Goal: Task Accomplishment & Management: Manage account settings

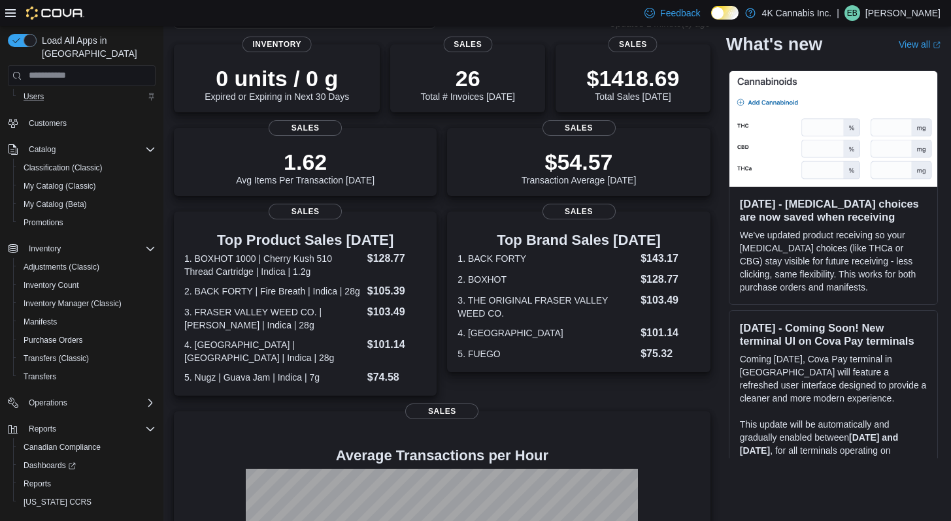
scroll to position [71, 0]
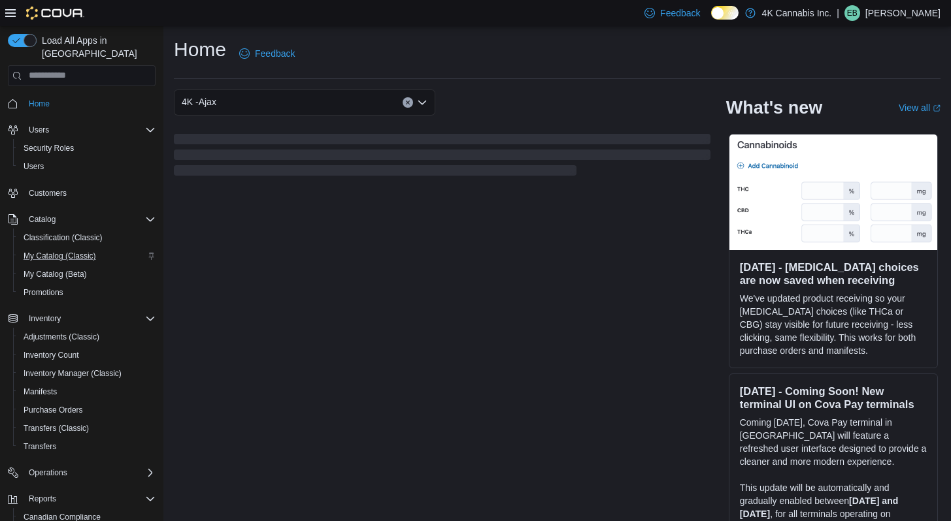
click at [108, 248] on div "My Catalog (Classic)" at bounding box center [86, 256] width 137 height 16
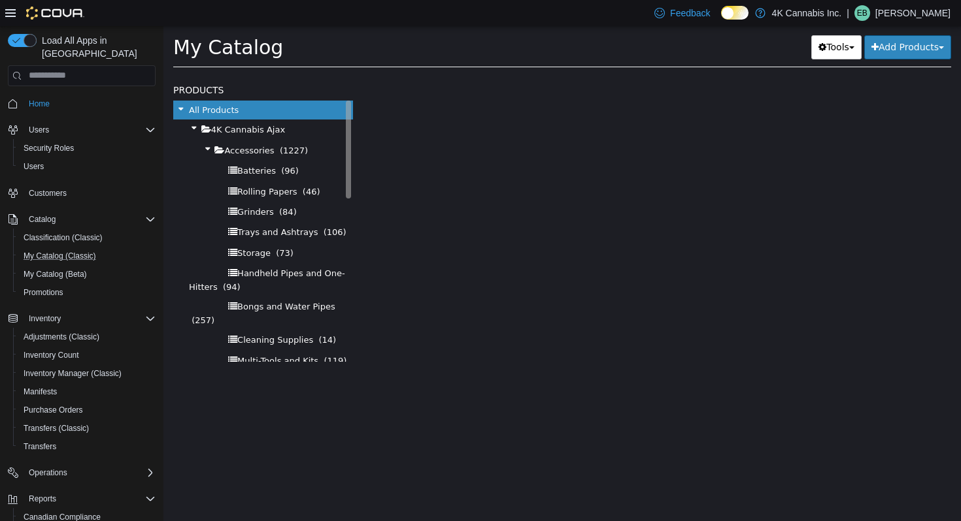
select select "**********"
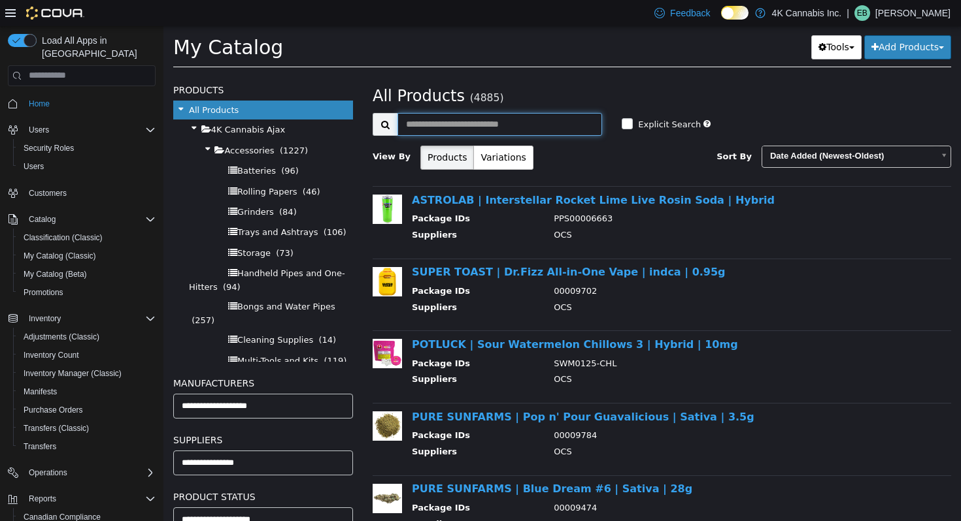
click at [459, 128] on input "text" at bounding box center [499, 123] width 205 height 23
type input "****"
select select "**********"
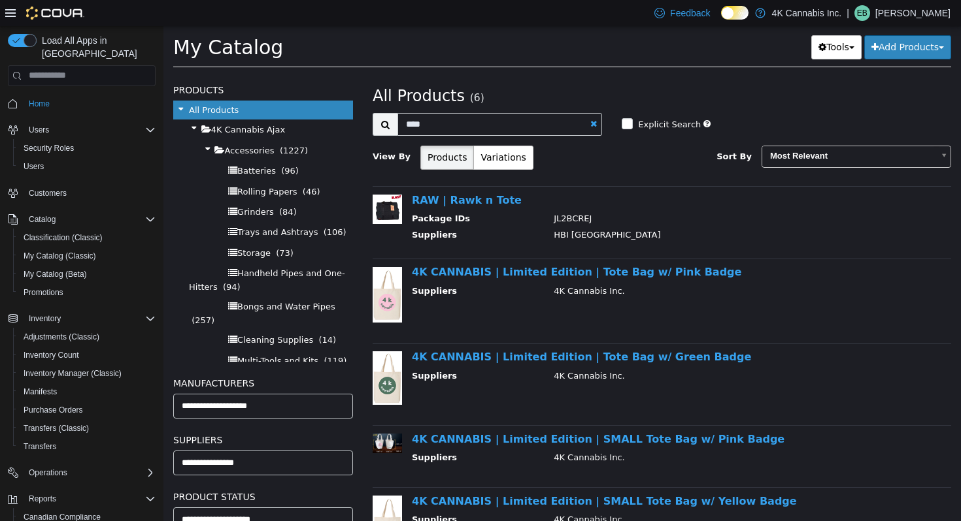
scroll to position [17, 0]
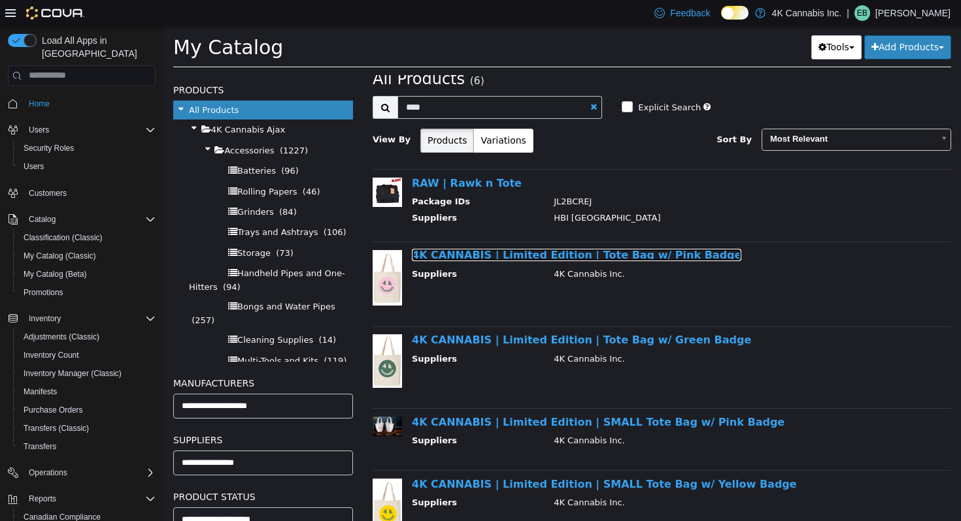
click at [581, 252] on link "4K CANNABIS | Limited Edition | Tote Bag w/ Pink Badge" at bounding box center [576, 254] width 329 height 12
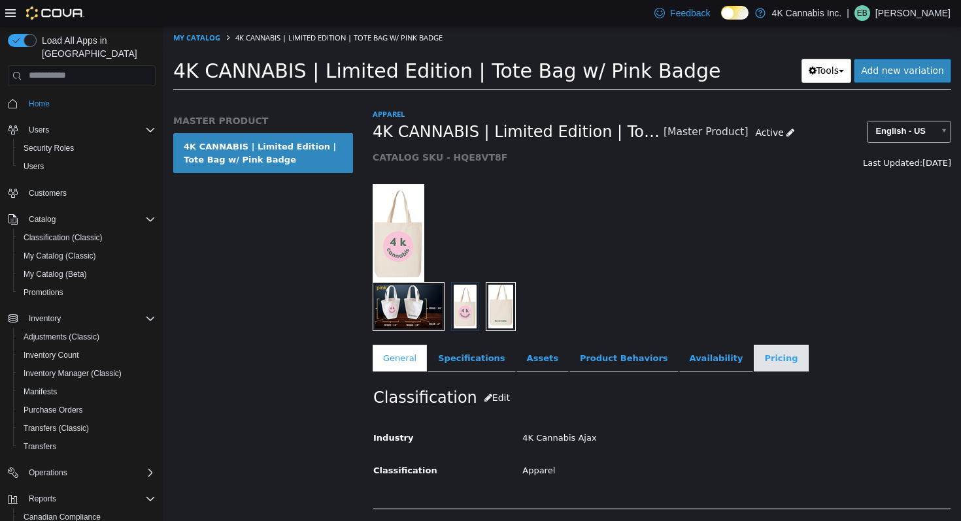
click at [753, 354] on link "Pricing" at bounding box center [780, 357] width 54 height 27
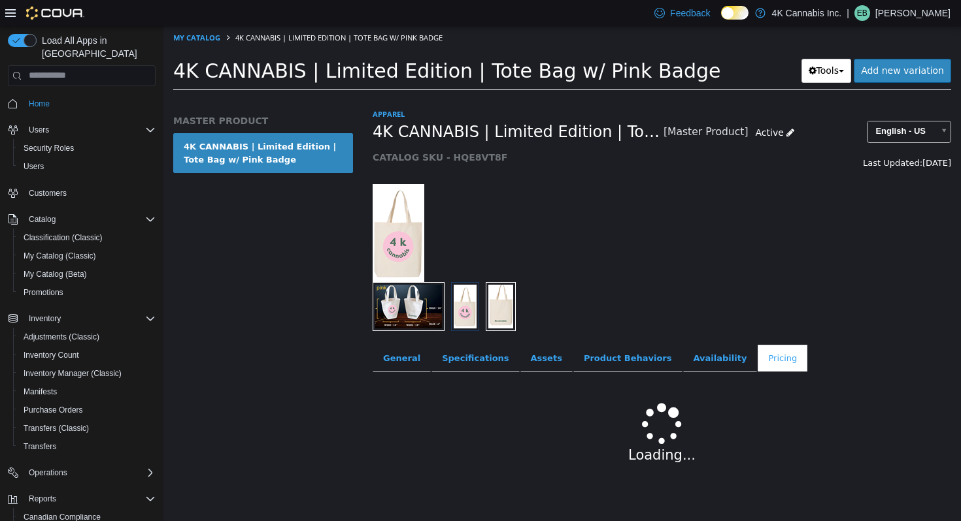
scroll to position [22, 0]
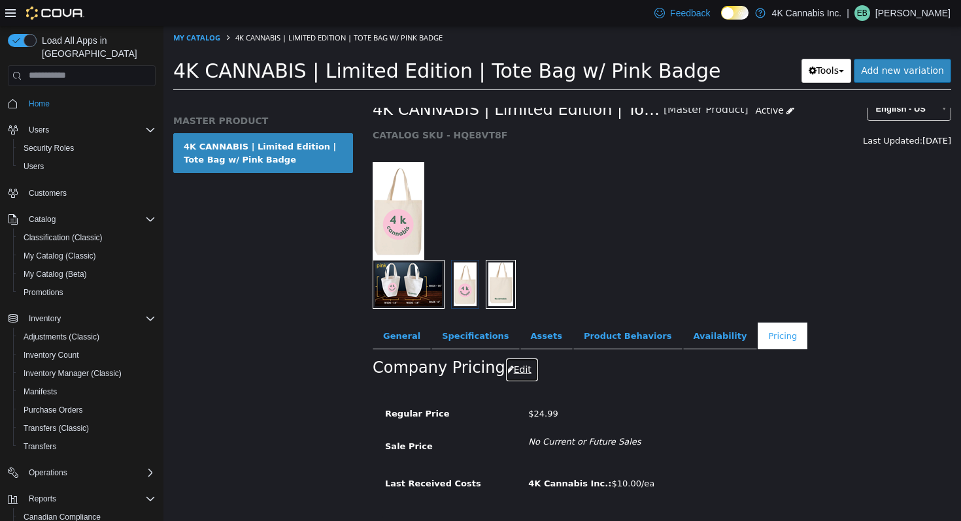
click at [509, 363] on button "Edit" at bounding box center [521, 369] width 33 height 24
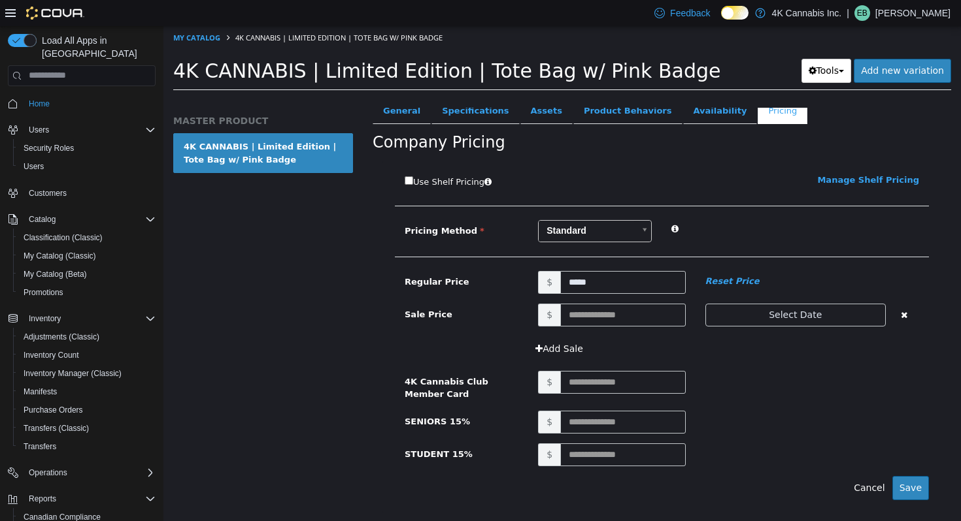
scroll to position [274, 0]
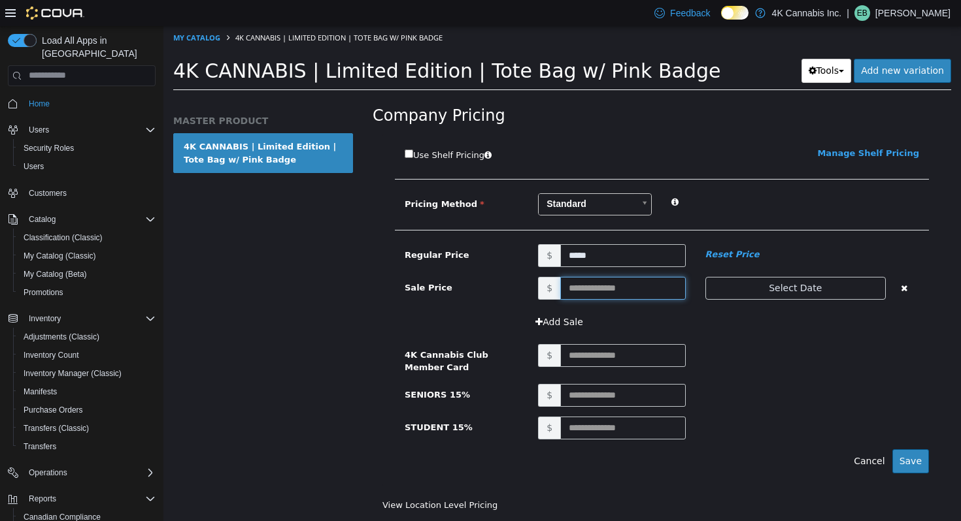
click at [596, 289] on input "text" at bounding box center [622, 287] width 125 height 23
type input "**"
click at [741, 286] on button "Select Date" at bounding box center [795, 287] width 180 height 23
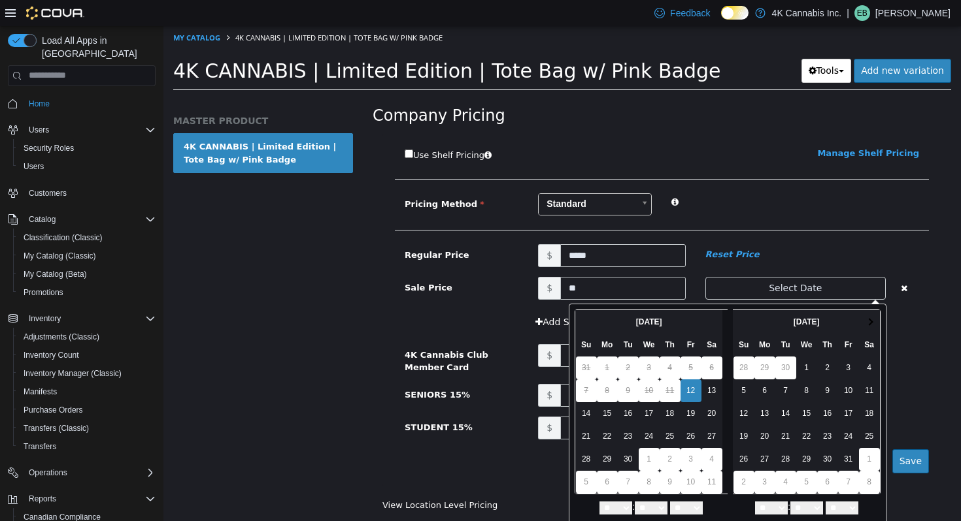
scroll to position [31, 0]
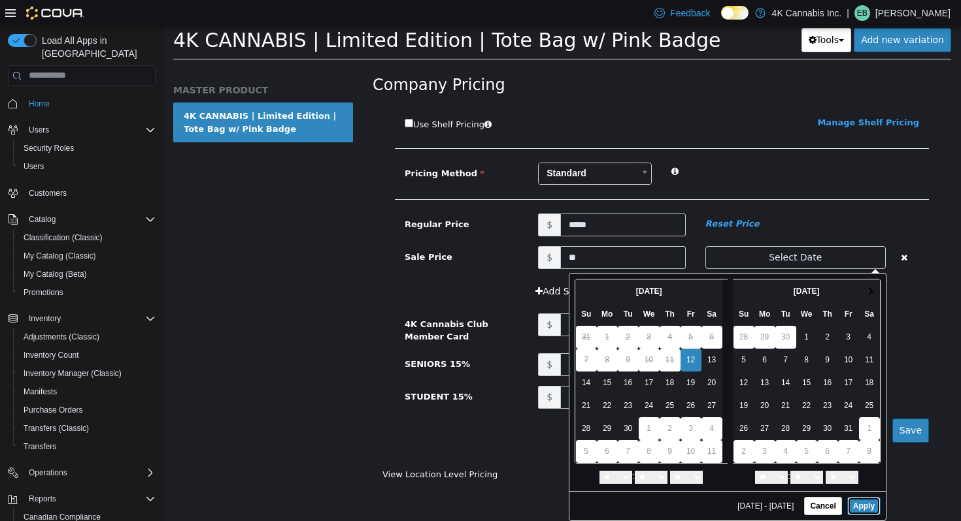
click at [854, 507] on button "Apply" at bounding box center [863, 506] width 33 height 18
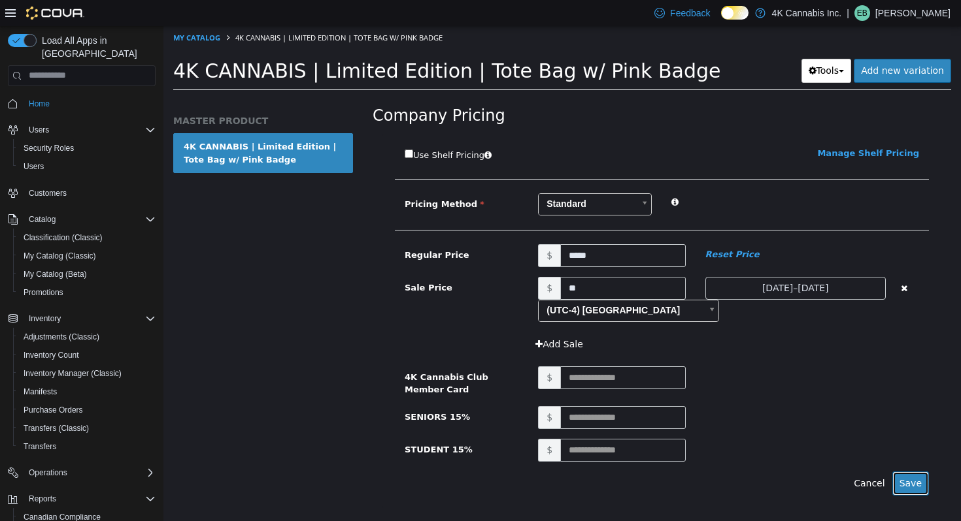
click at [901, 482] on button "Save" at bounding box center [910, 483] width 37 height 24
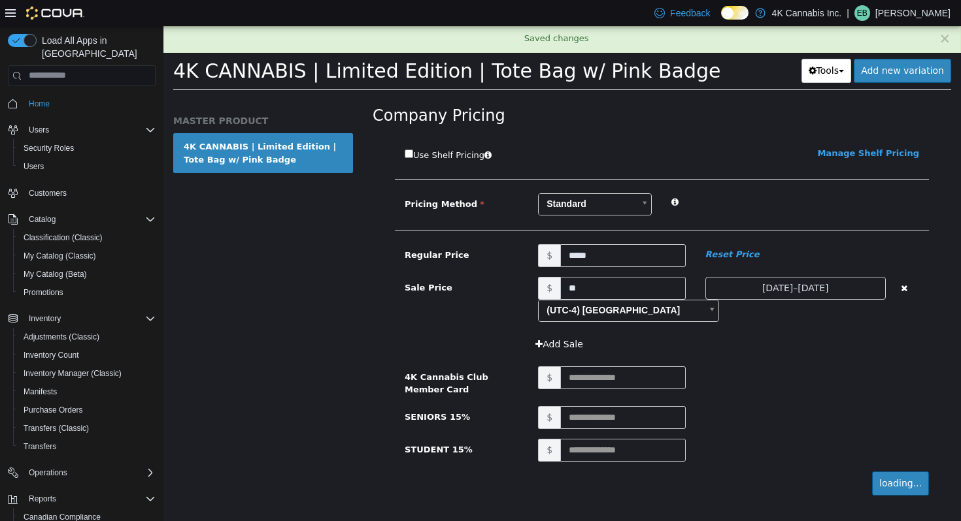
scroll to position [84, 0]
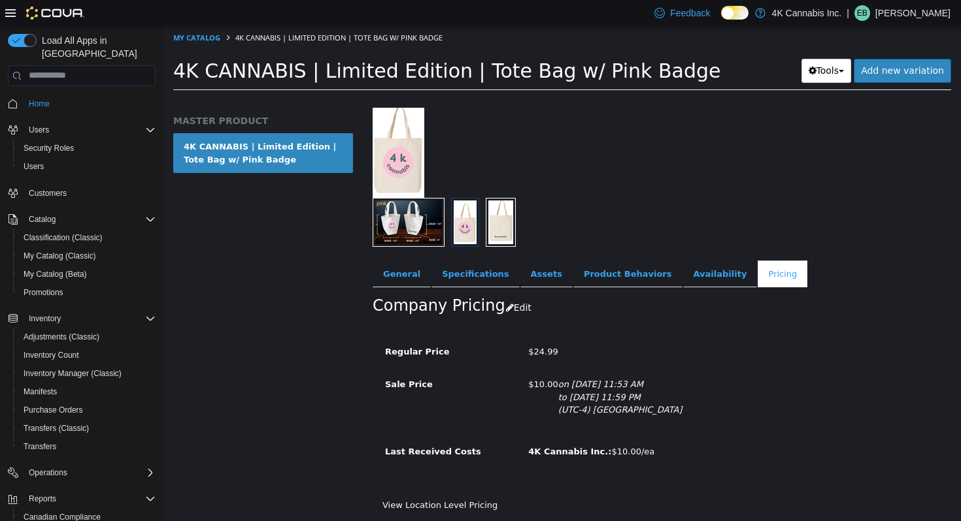
select select "**********"
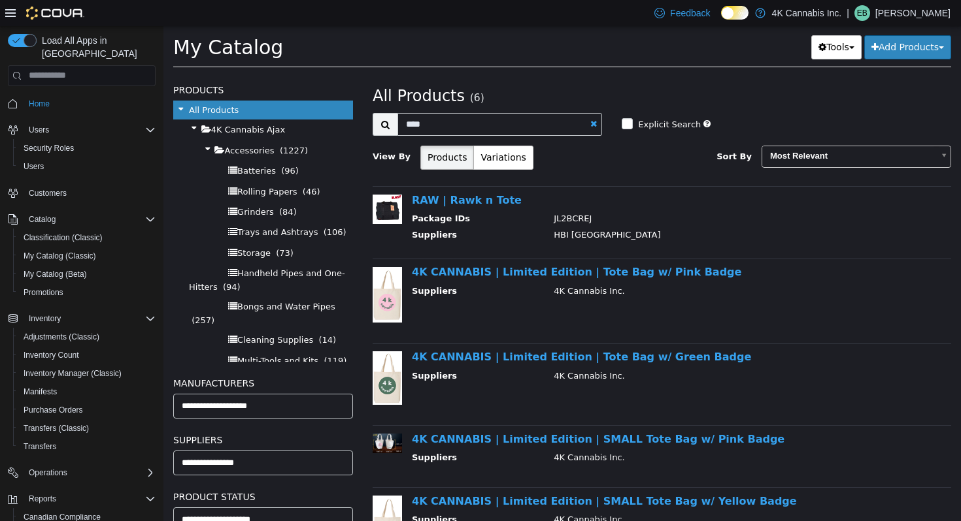
click at [556, 365] on div "4K CANNABIS | Limited Edition | Tote Bag w/ Green Badge Suppliers 4K Cannabis I…" at bounding box center [676, 367] width 548 height 35
click at [574, 359] on link "4K CANNABIS | Limited Edition | Tote Bag w/ Green Badge" at bounding box center [581, 356] width 339 height 12
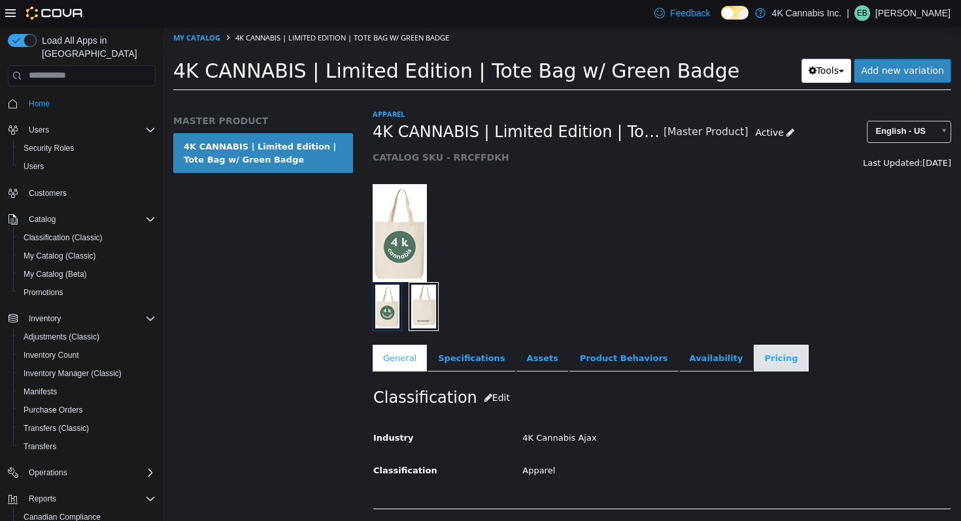
click at [753, 356] on link "Pricing" at bounding box center [780, 357] width 54 height 27
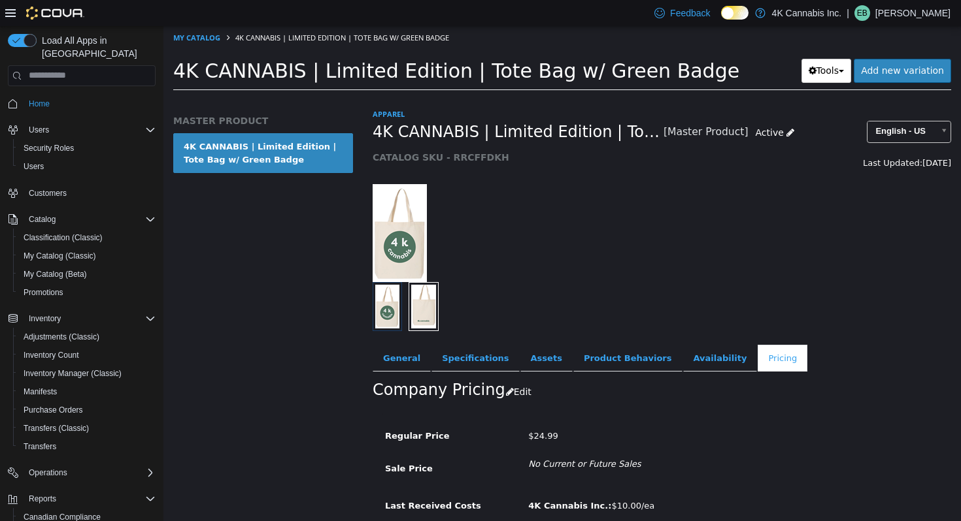
scroll to position [54, 0]
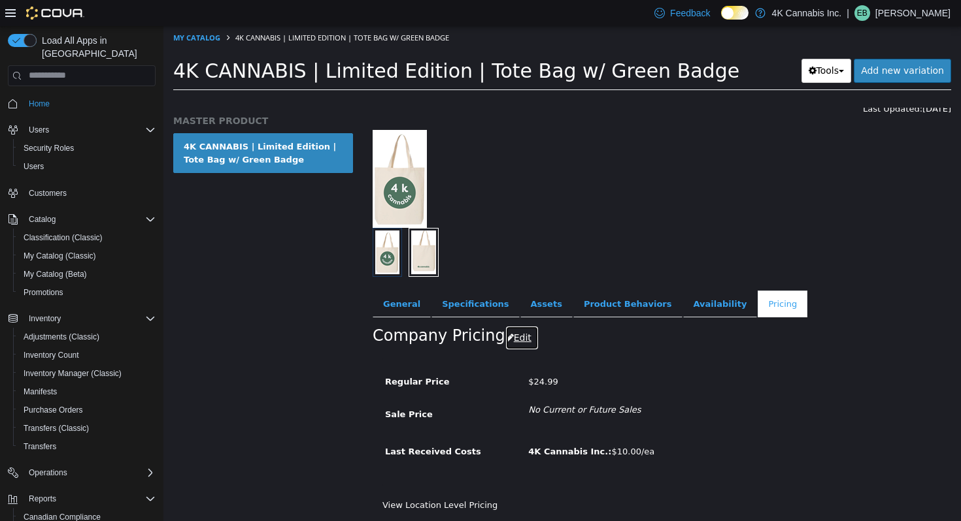
click at [514, 341] on button "Edit" at bounding box center [521, 337] width 33 height 24
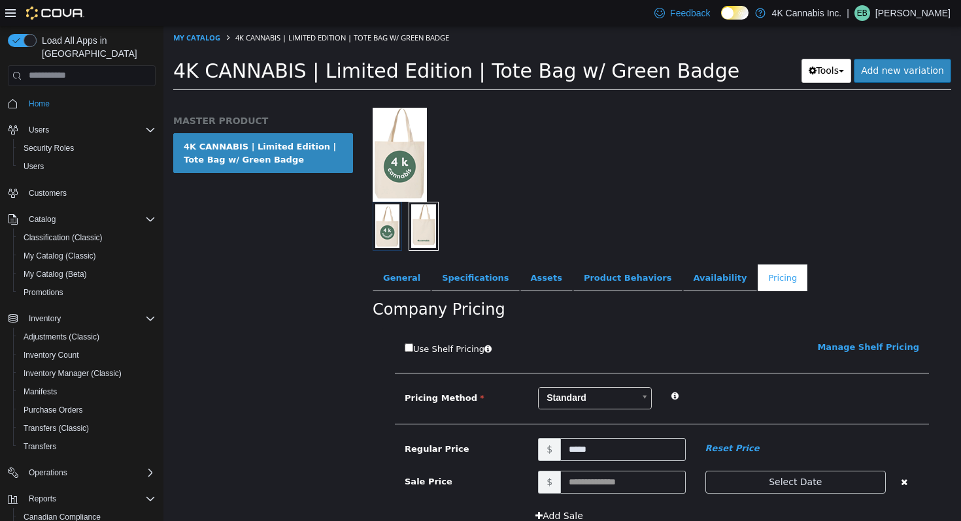
scroll to position [120, 0]
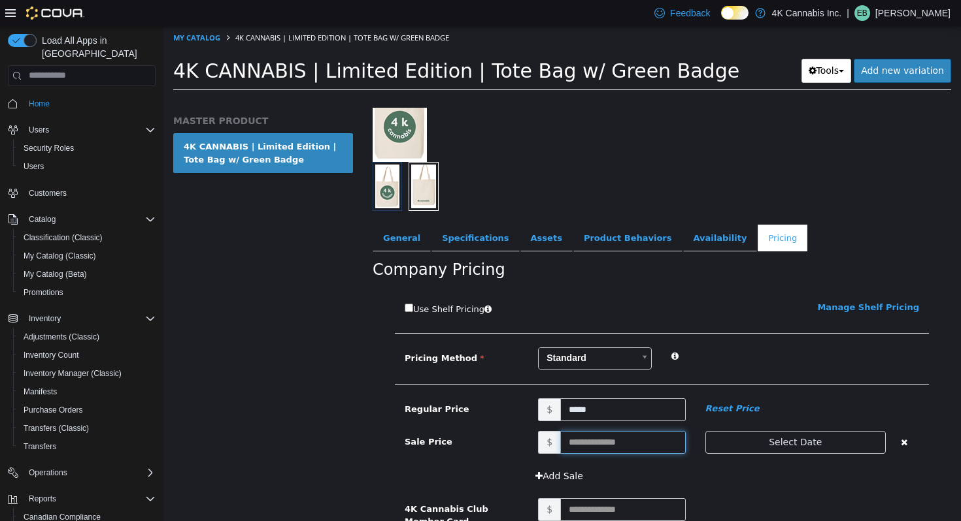
click at [612, 448] on input "text" at bounding box center [622, 442] width 125 height 23
type input "**"
click at [764, 446] on button "Select Date" at bounding box center [795, 442] width 180 height 23
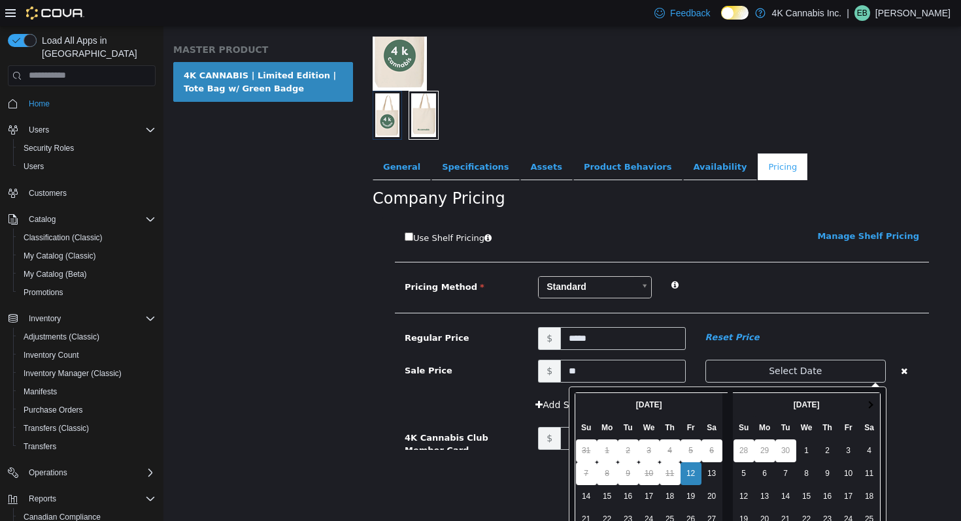
scroll to position [185, 0]
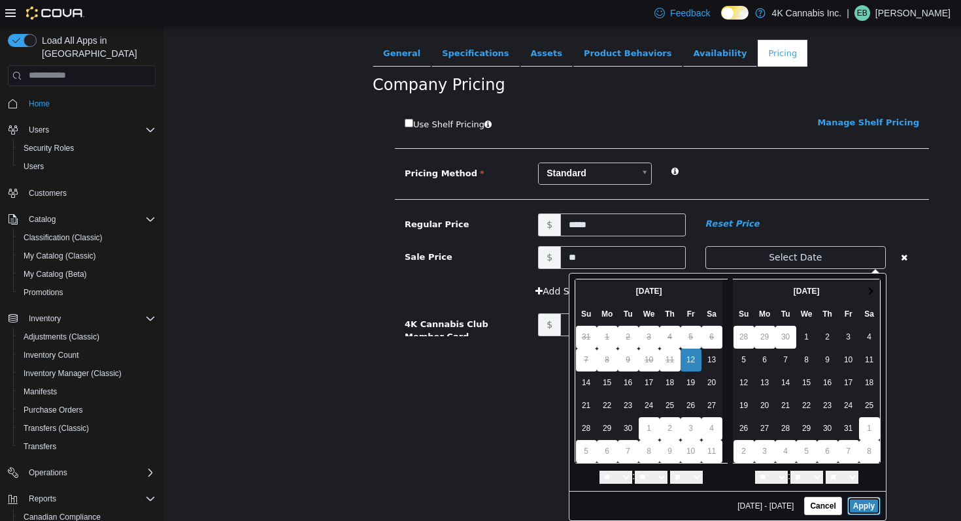
click at [847, 502] on button "Apply" at bounding box center [863, 506] width 33 height 18
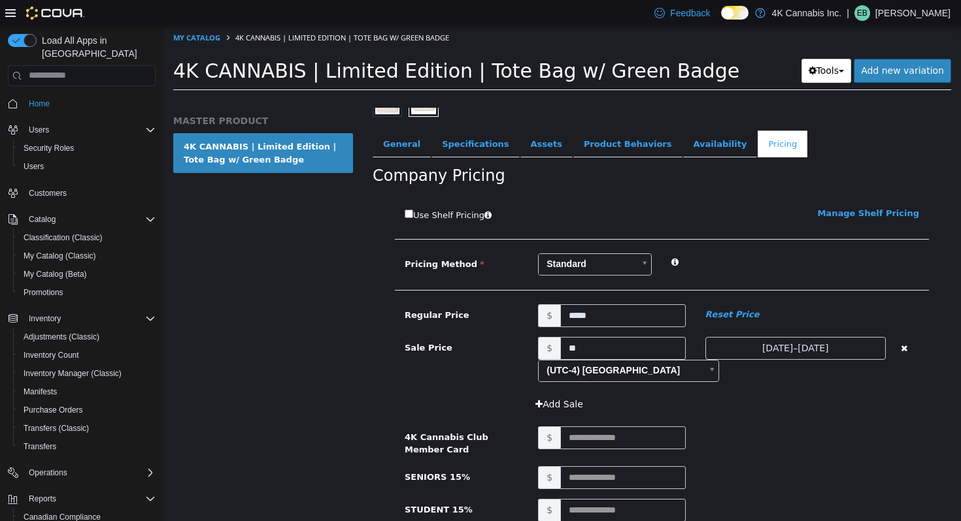
scroll to position [297, 0]
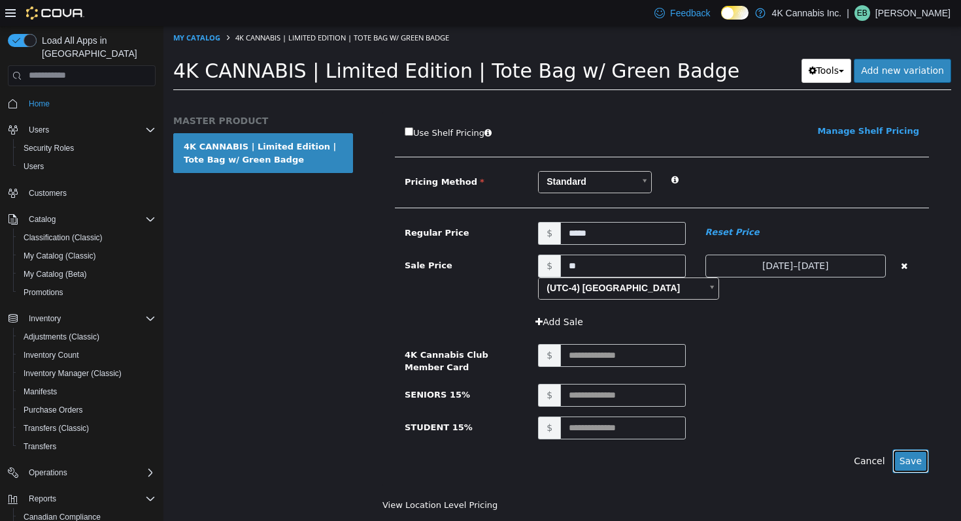
click at [893, 451] on button "Save" at bounding box center [910, 461] width 37 height 24
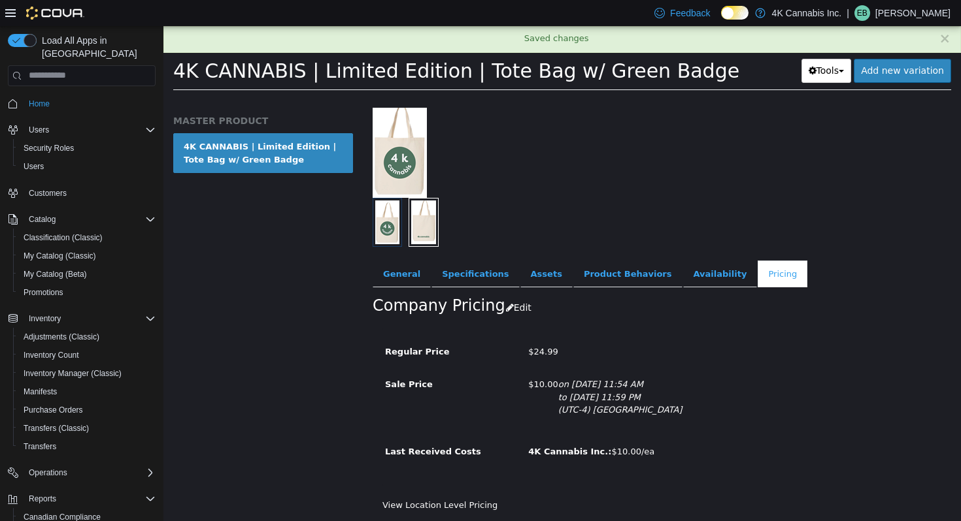
scroll to position [84, 0]
